Goal: Find specific page/section: Find specific page/section

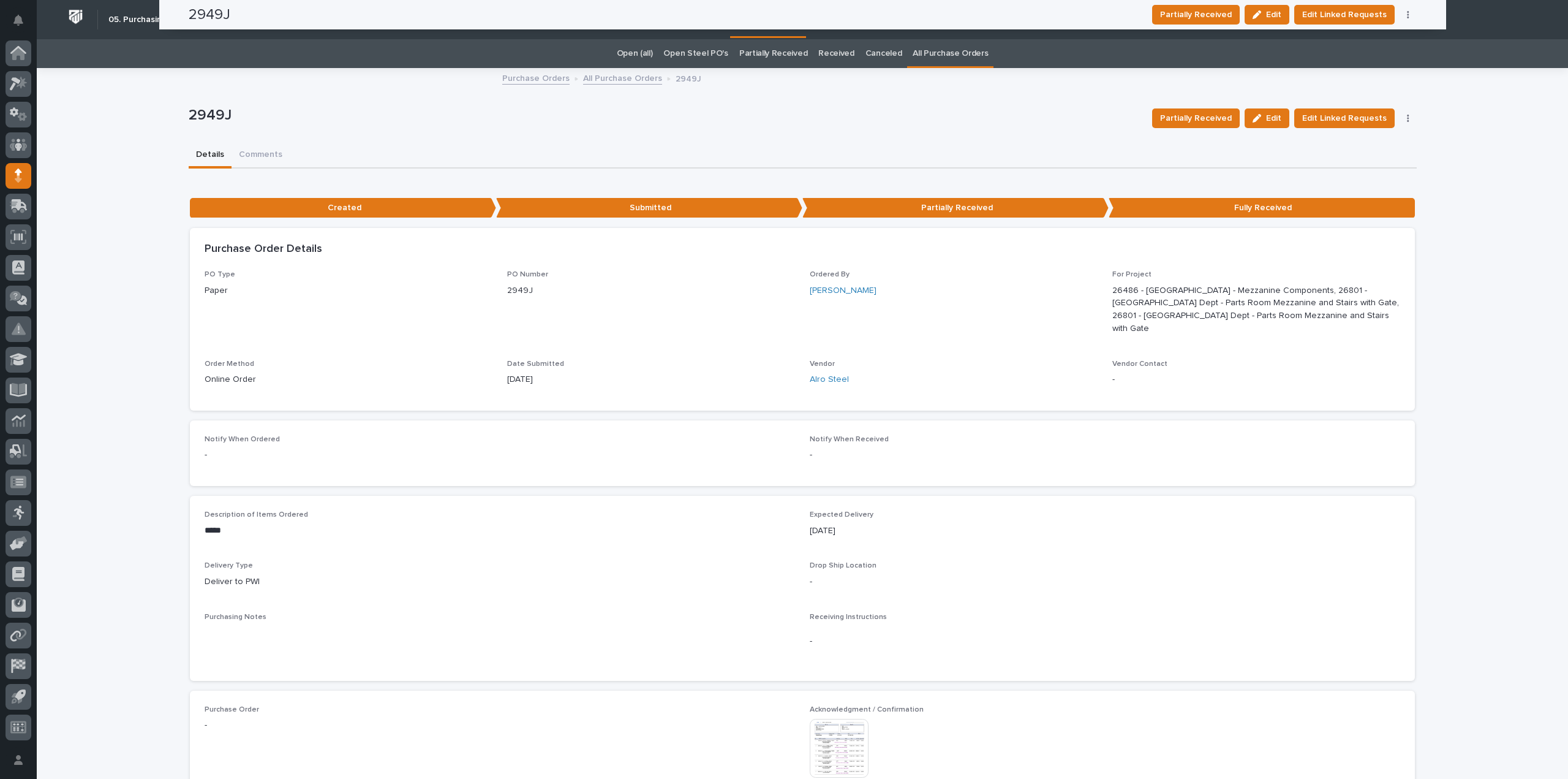
scroll to position [306, 0]
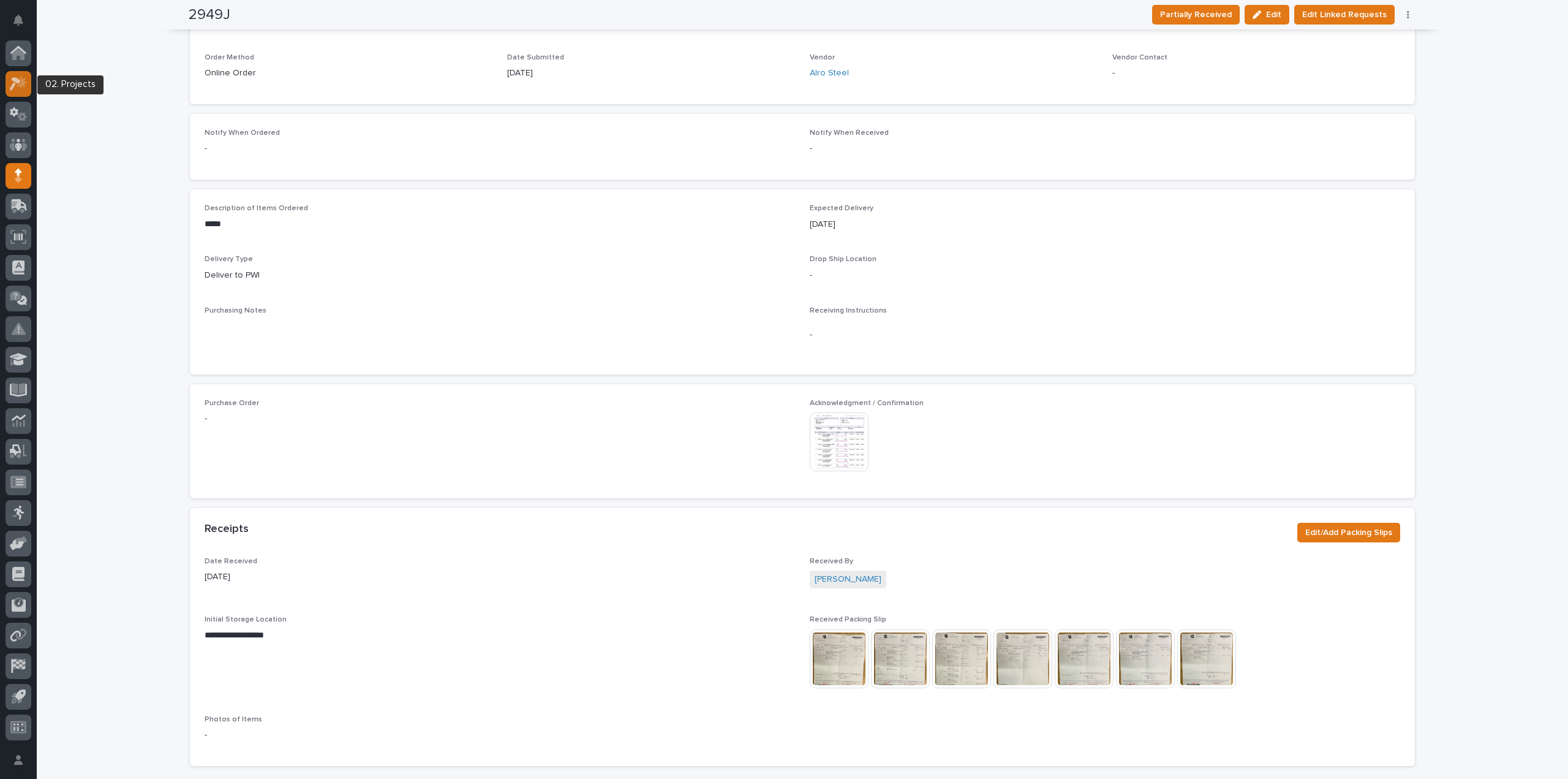
click at [16, 85] on icon at bounding box center [18, 83] width 18 height 14
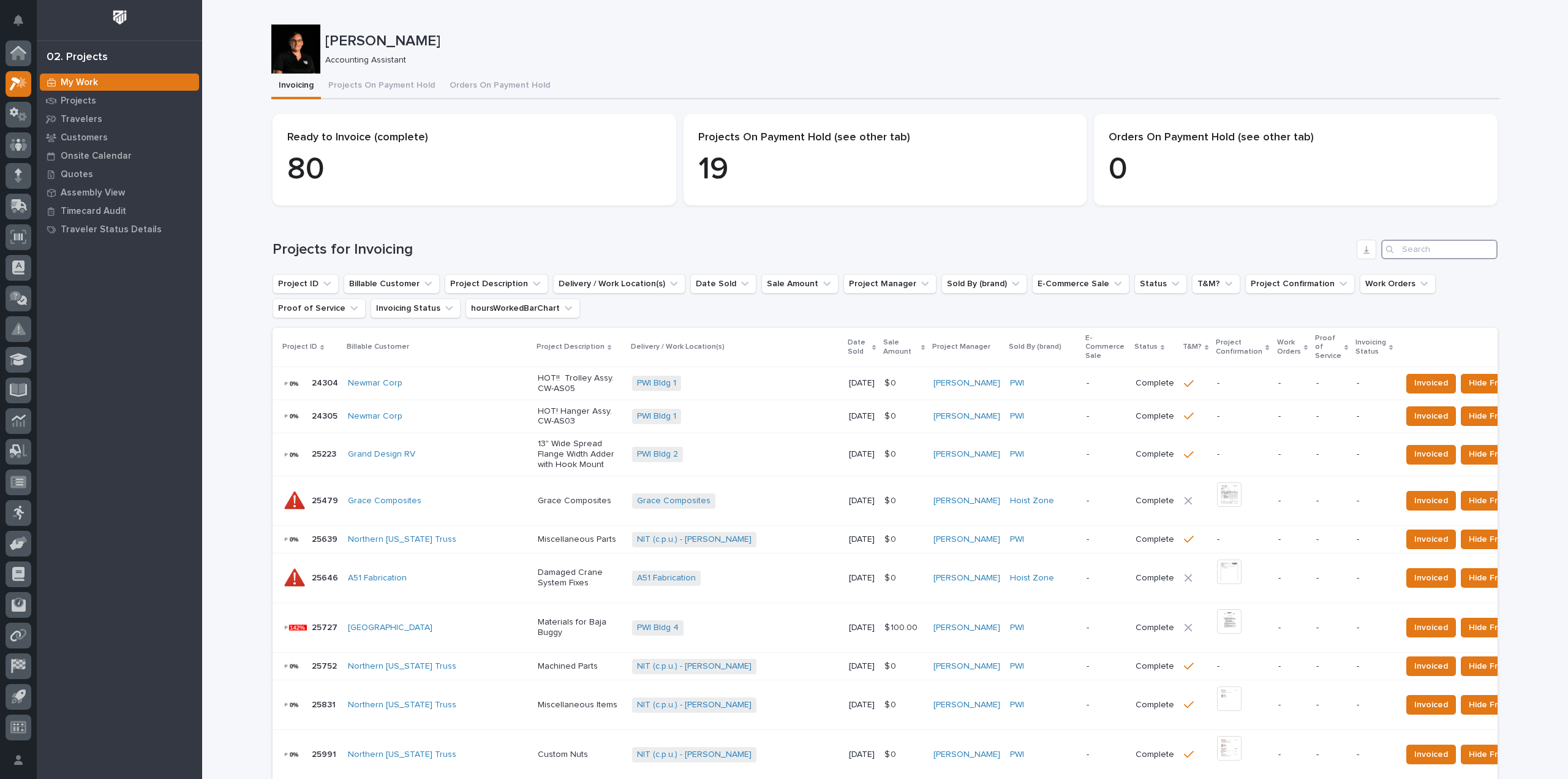
click at [1419, 253] on input "Search" at bounding box center [1439, 250] width 116 height 19
type input "26287"
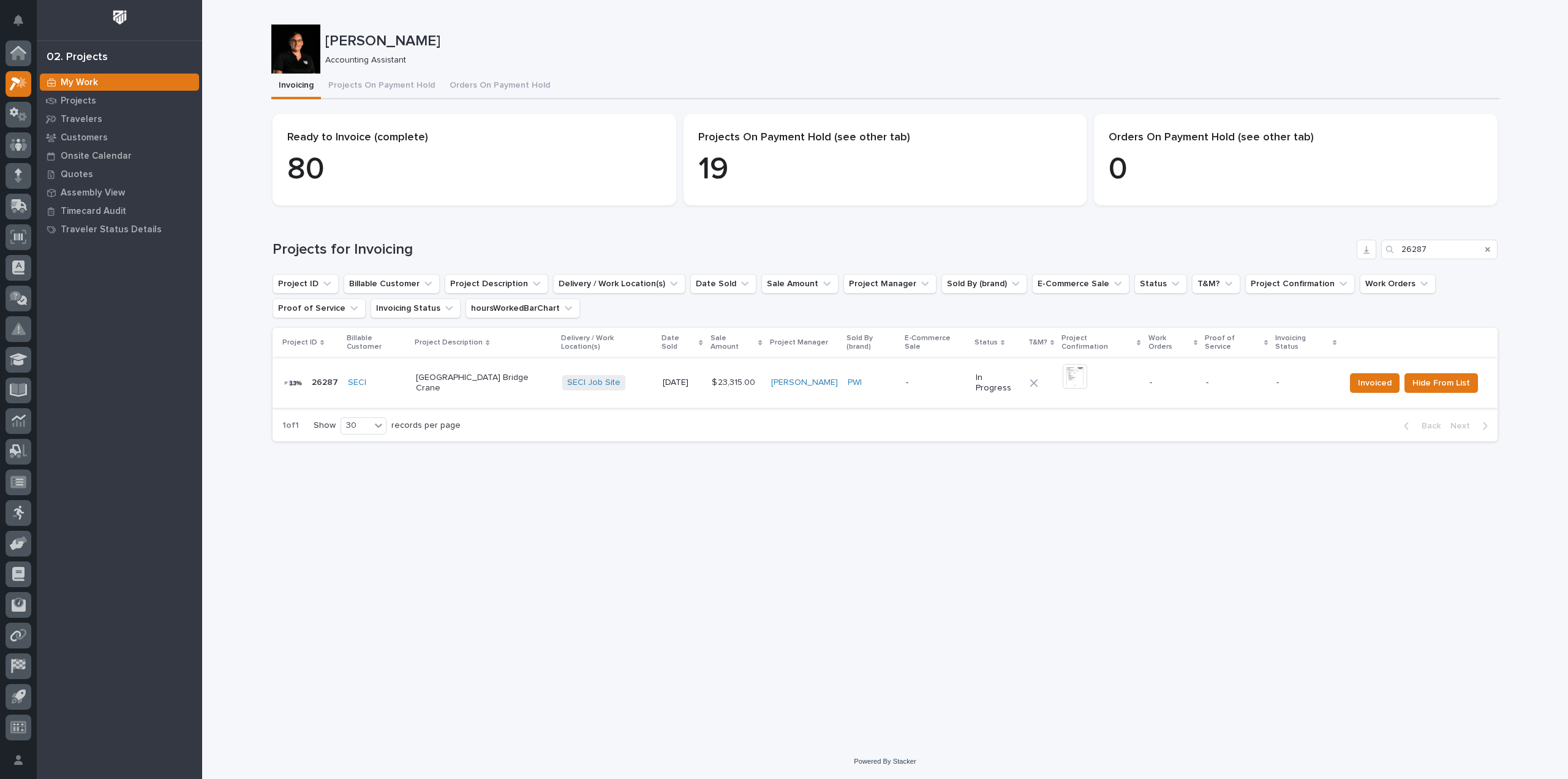
click at [1063, 371] on img at bounding box center [1075, 376] width 25 height 25
click at [571, 377] on link "SECI Job Site" at bounding box center [594, 382] width 53 height 10
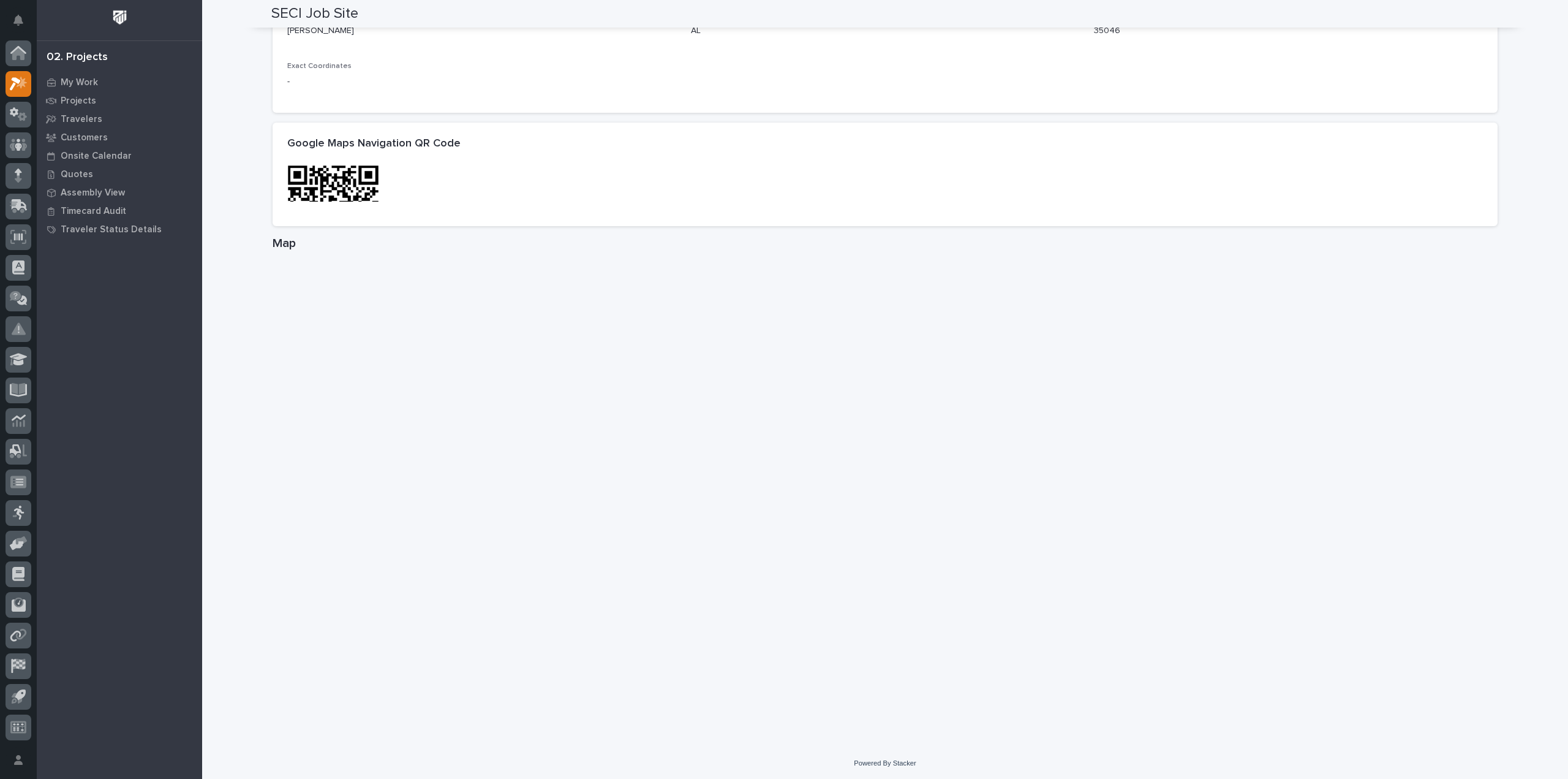
scroll to position [553, 0]
